Goal: Information Seeking & Learning: Understand process/instructions

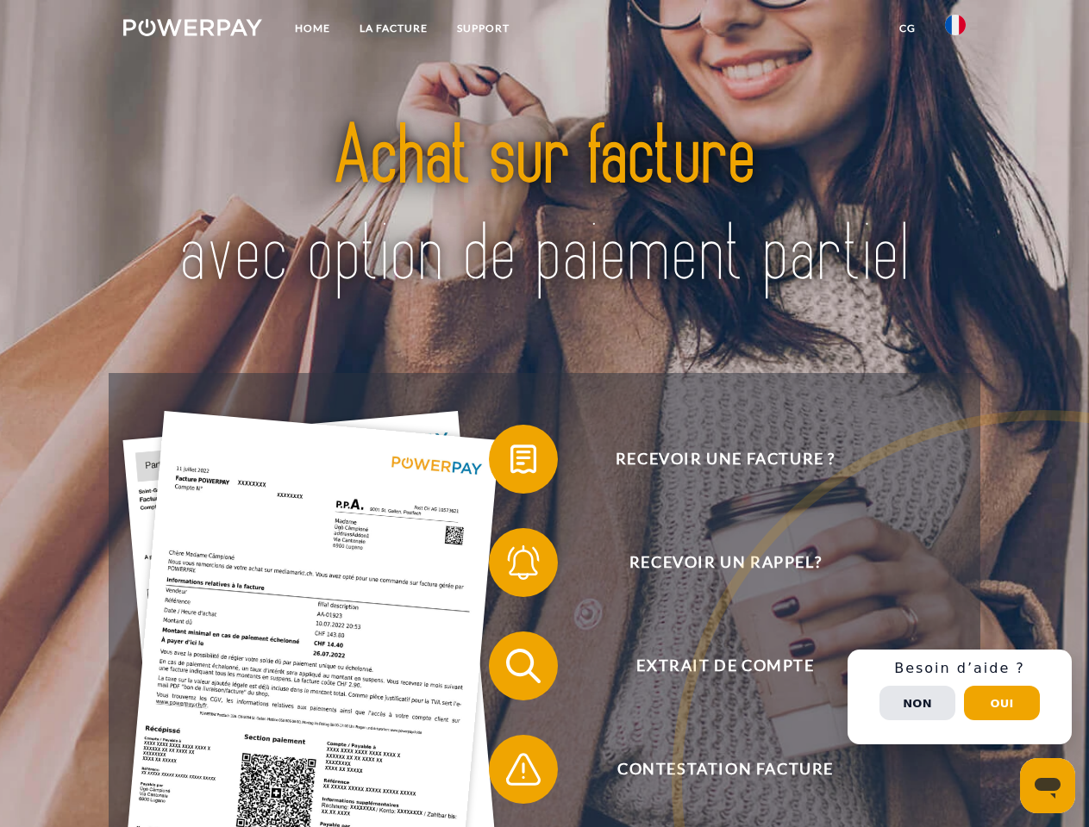
click at [192, 30] on img at bounding box center [192, 27] width 139 height 17
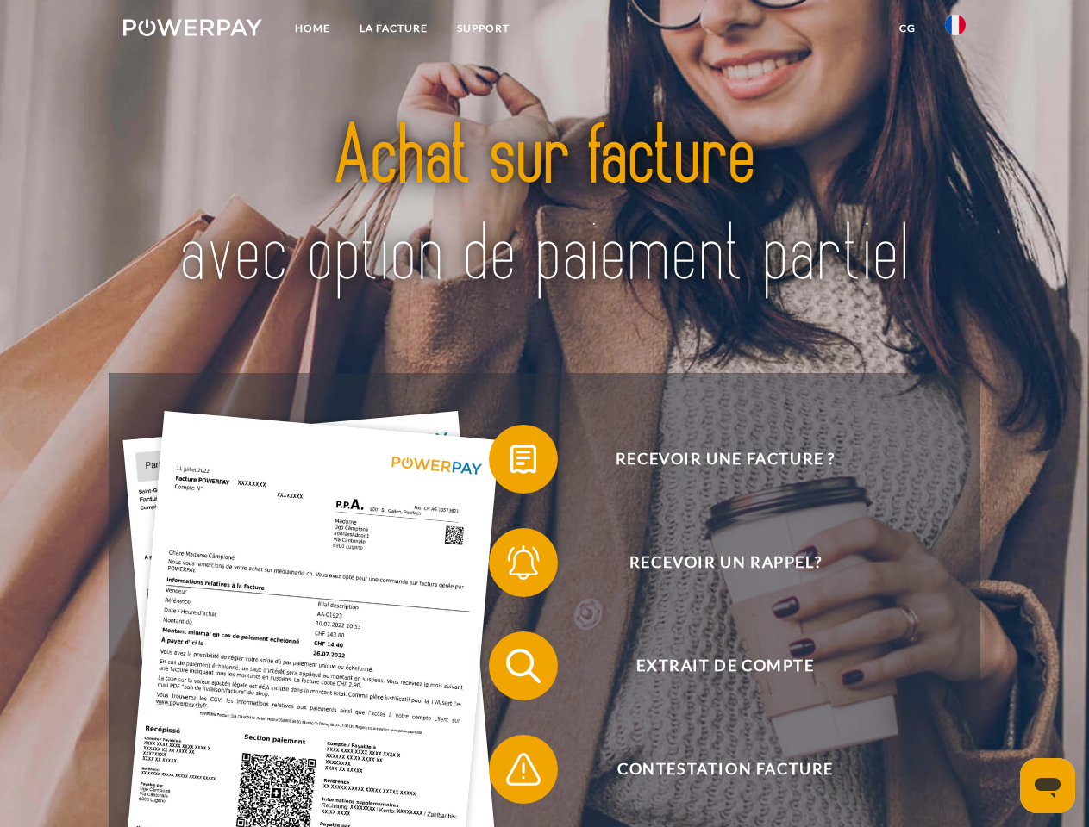
click at [955, 30] on img at bounding box center [955, 25] width 21 height 21
click at [907, 28] on link "CG" at bounding box center [907, 28] width 46 height 31
click at [510, 463] on span at bounding box center [497, 459] width 86 height 86
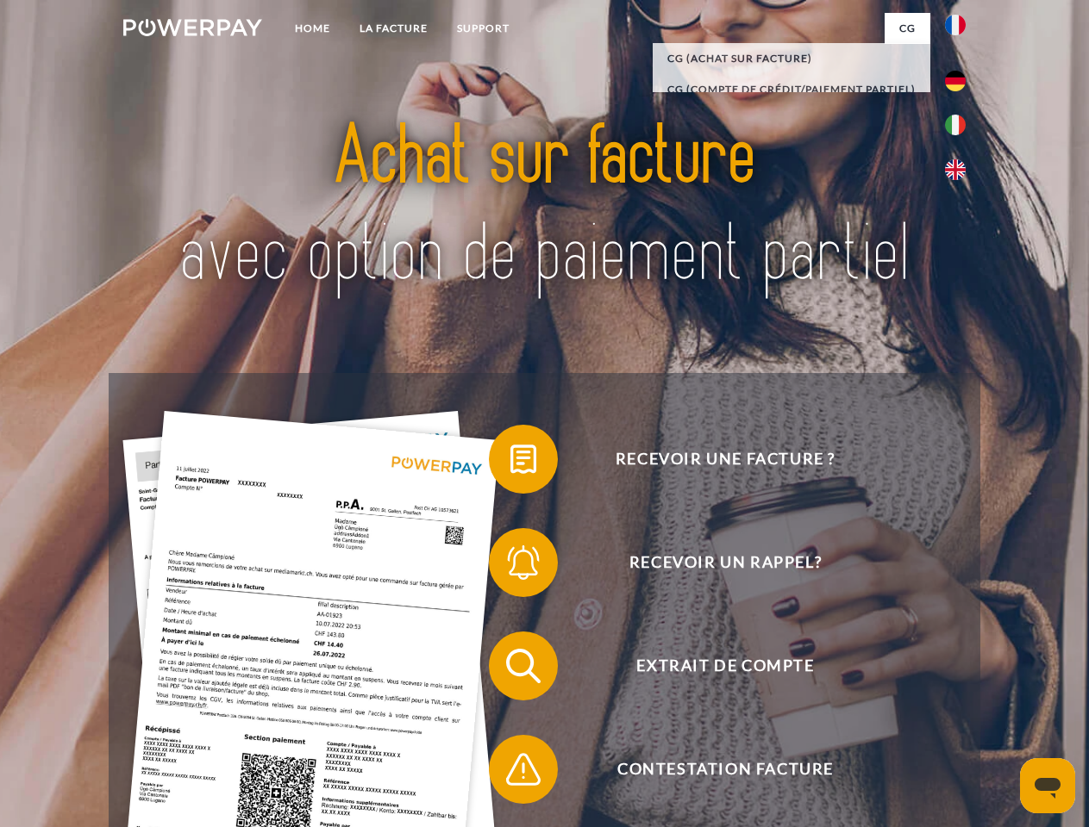
click at [510, 566] on span at bounding box center [497, 563] width 86 height 86
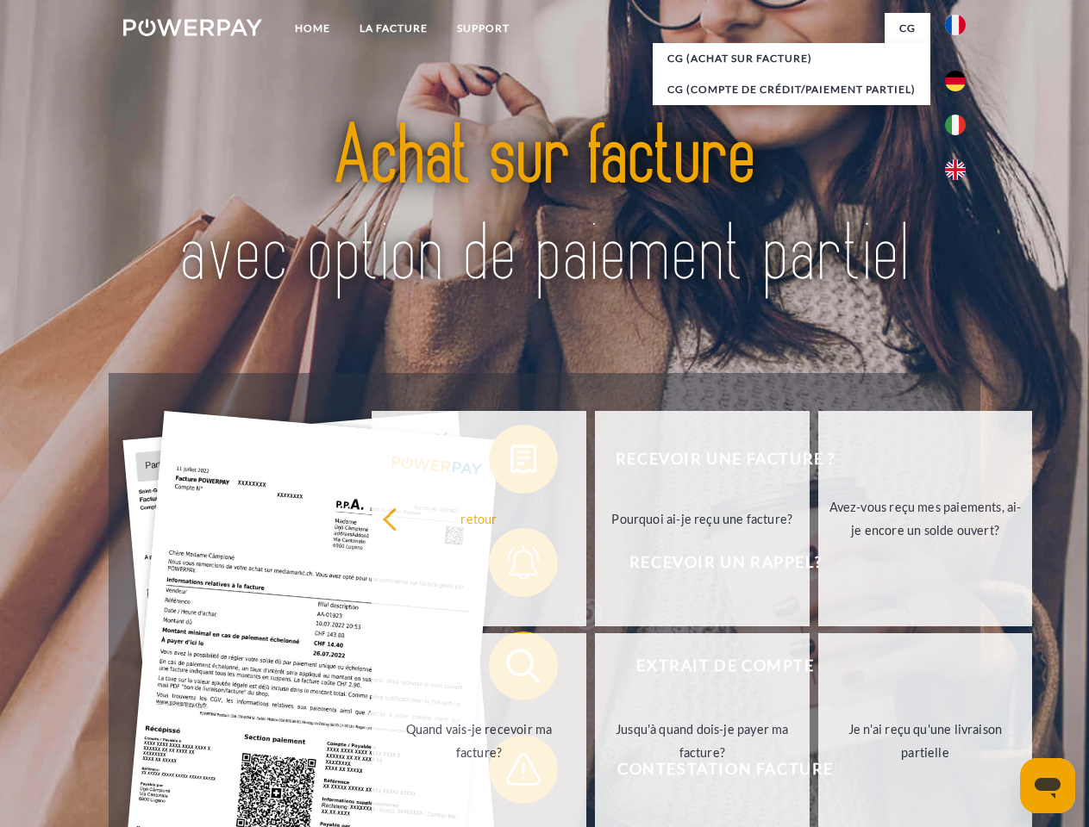
click at [595, 670] on link "Jusqu'à quand dois-je payer ma facture?" at bounding box center [702, 741] width 215 height 215
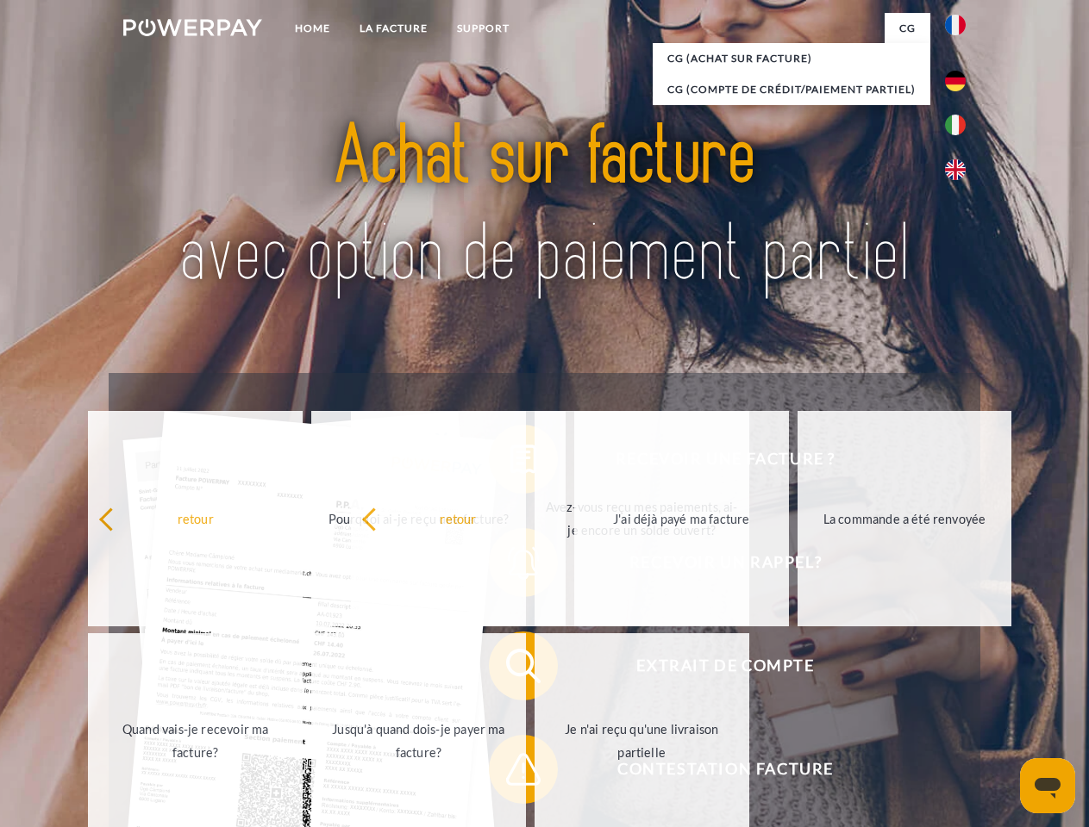
click at [510, 773] on span at bounding box center [497, 770] width 86 height 86
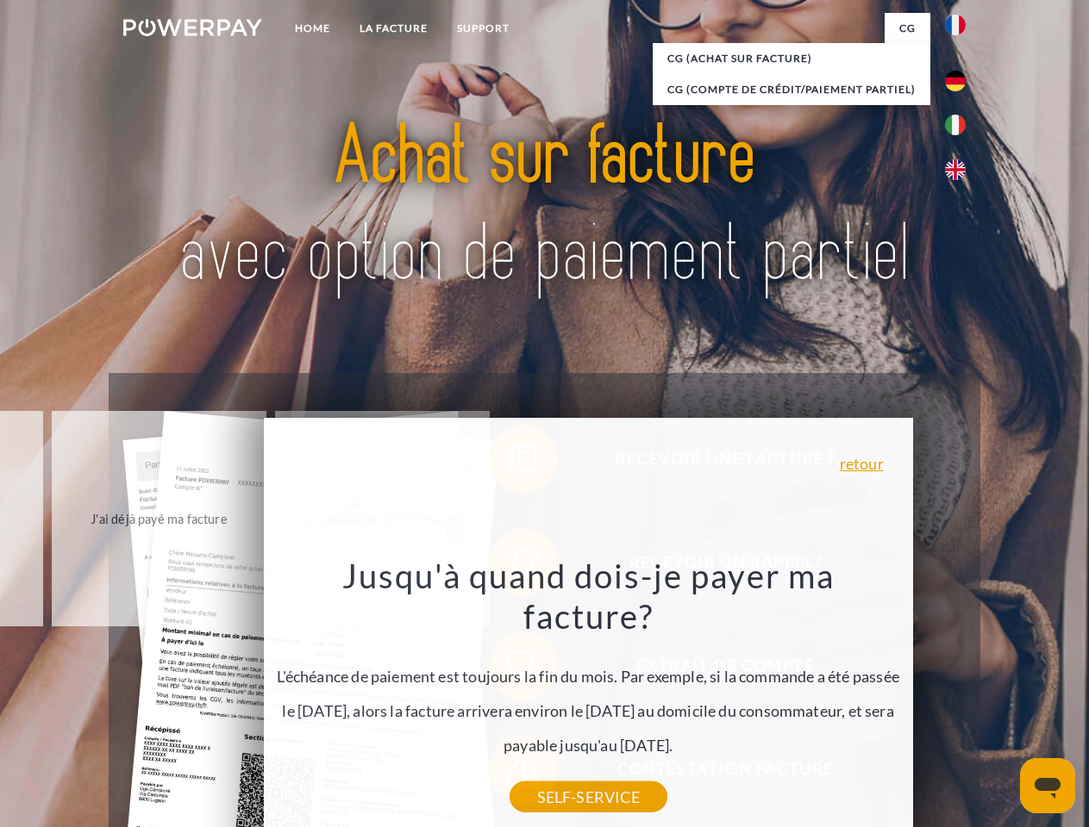
click at [959, 697] on div "Recevoir une facture ? Recevoir un rappel? Extrait de compte retour" at bounding box center [544, 718] width 871 height 690
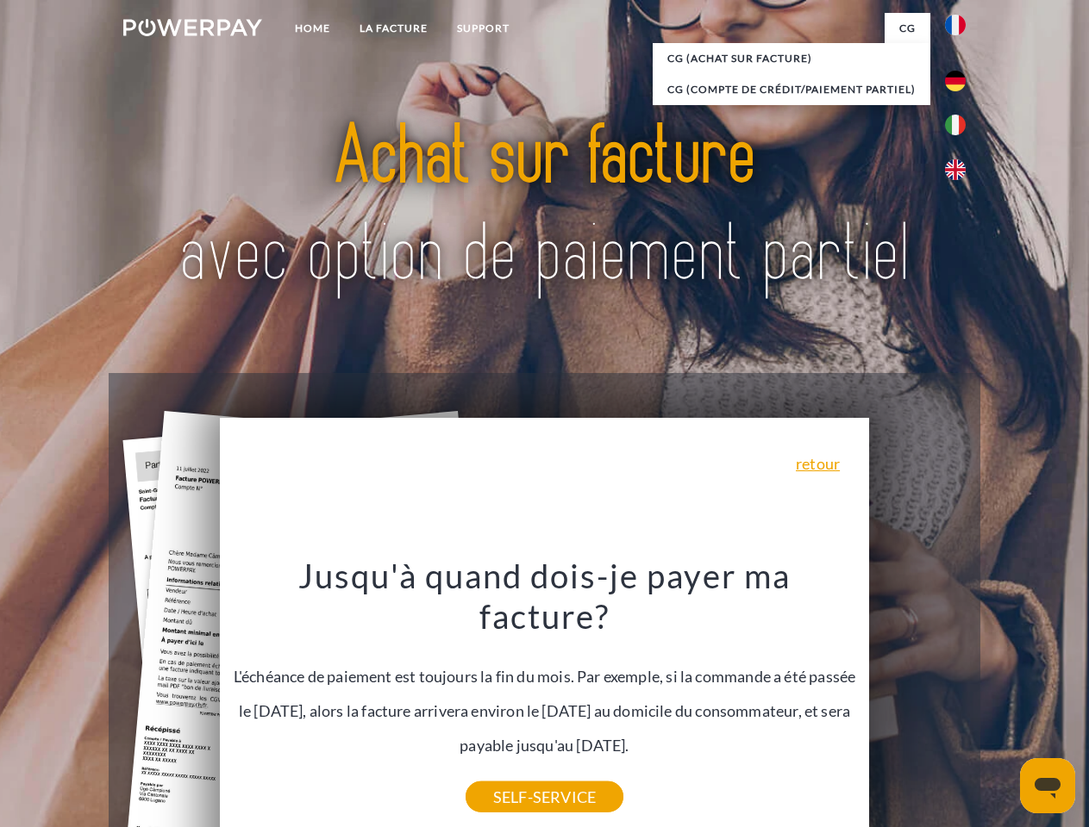
click at [917, 701] on span "Extrait de compte" at bounding box center [725, 666] width 422 height 69
click at [1002, 703] on header "Home LA FACTURE Support" at bounding box center [544, 595] width 1089 height 1190
